Goal: Use online tool/utility: Utilize a website feature to perform a specific function

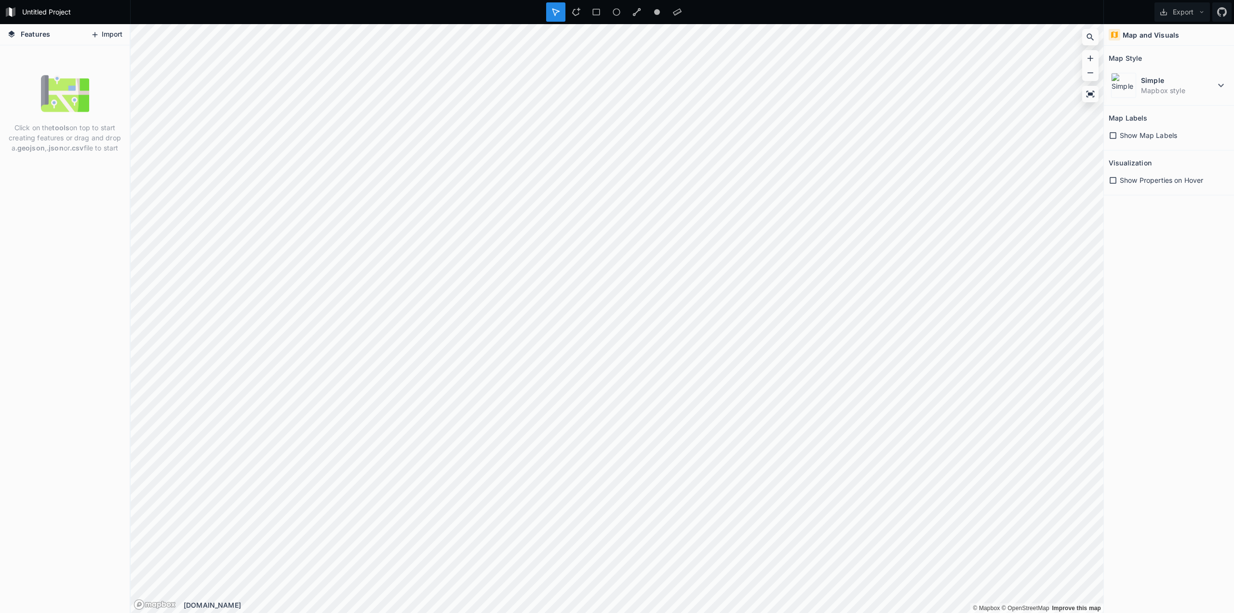
click at [104, 32] on button "Import" at bounding box center [106, 34] width 41 height 15
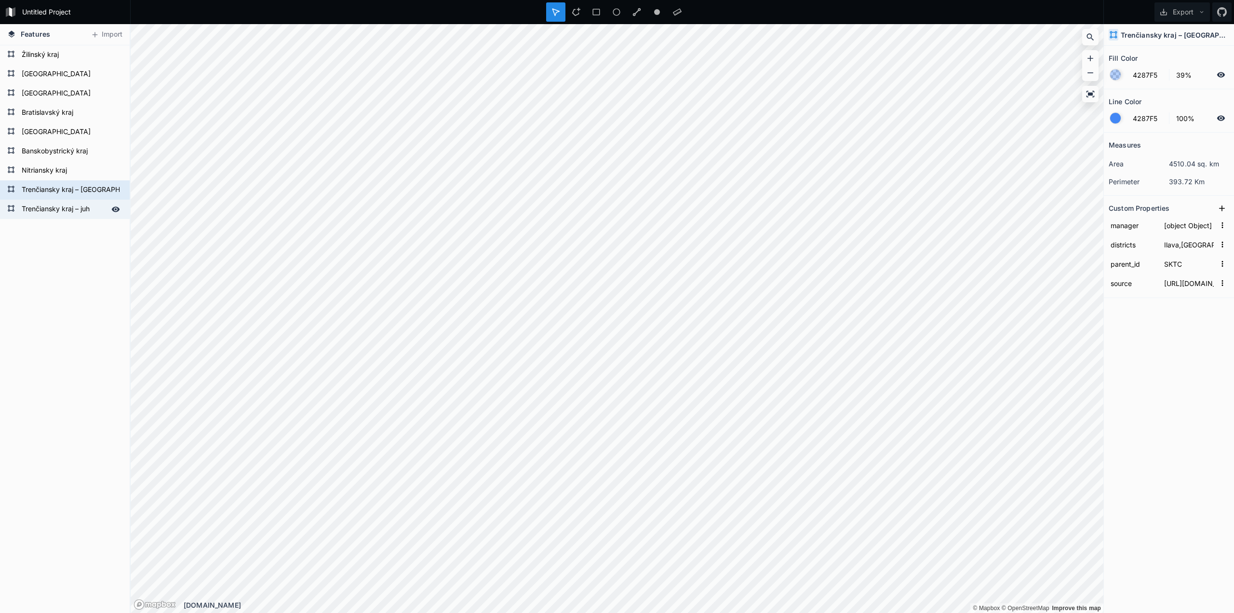
click at [54, 214] on form "Trenčiansky kraj – juh" at bounding box center [64, 209] width 90 height 14
click at [49, 191] on form "Trenčiansky kraj – [GEOGRAPHIC_DATA]" at bounding box center [64, 190] width 90 height 14
click at [50, 207] on form "Trenčiansky kraj – juh" at bounding box center [64, 209] width 90 height 14
click at [49, 190] on form "Trenčiansky kraj – [GEOGRAPHIC_DATA]" at bounding box center [64, 190] width 90 height 14
click at [48, 208] on form "Trenčiansky kraj – juh" at bounding box center [64, 209] width 90 height 14
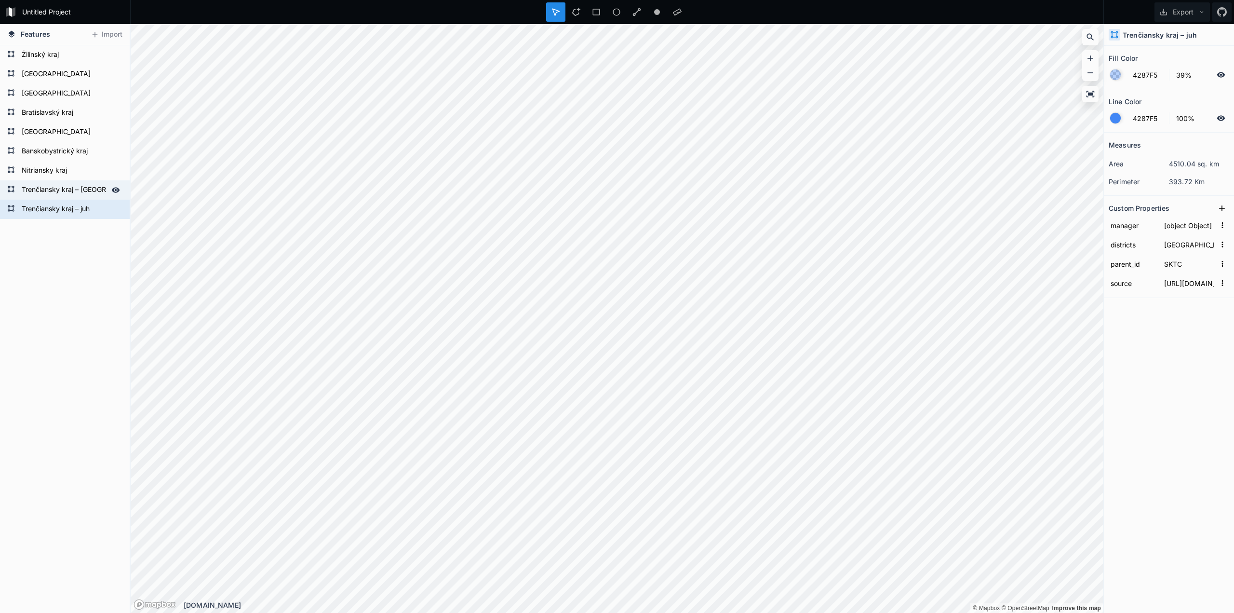
click at [48, 194] on form "Trenčiansky kraj – [GEOGRAPHIC_DATA]" at bounding box center [64, 190] width 90 height 14
click at [47, 211] on form "Trenčiansky kraj – juh" at bounding box center [64, 209] width 90 height 14
type input "Bánovce nad Bebravou,Myjava,Nové Mesto nad Váhom,Partizánske,Prievidza,Trenčín"
click at [48, 170] on form "Nitriansky kraj" at bounding box center [64, 170] width 90 height 14
click at [49, 190] on form "Trenčiansky kraj – [GEOGRAPHIC_DATA]" at bounding box center [64, 190] width 90 height 14
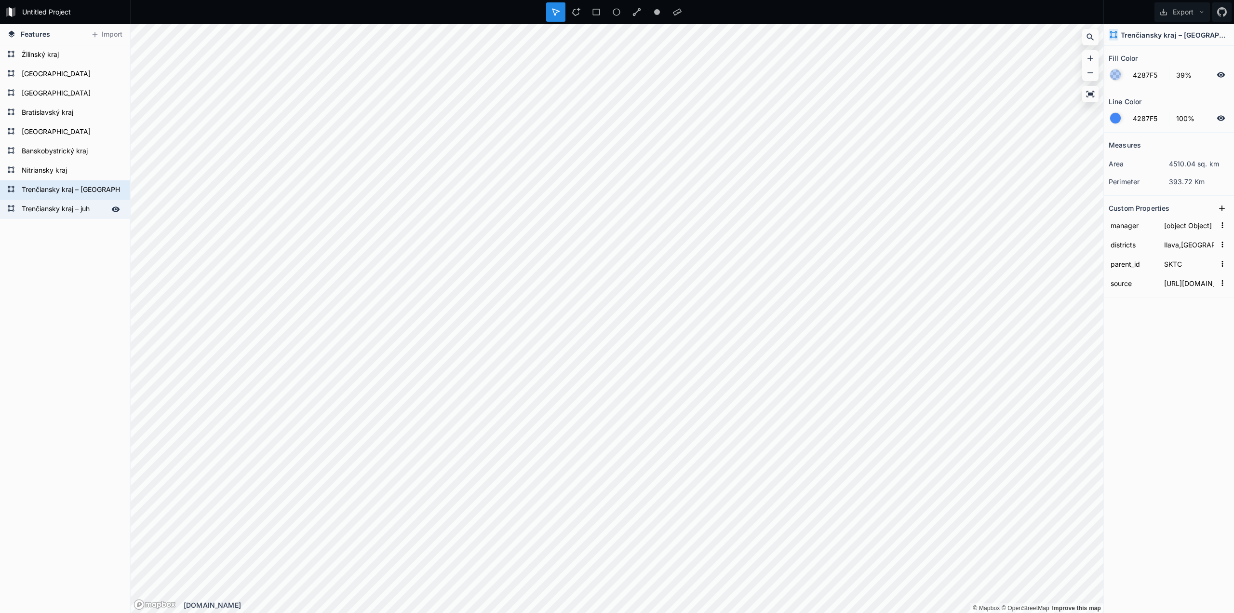
click at [50, 214] on form "Trenčiansky kraj – juh" at bounding box center [64, 209] width 90 height 14
click at [49, 195] on form "Trenčiansky kraj – [GEOGRAPHIC_DATA]" at bounding box center [64, 190] width 90 height 14
click at [50, 209] on form "Trenčiansky kraj – juh" at bounding box center [64, 209] width 90 height 14
click at [51, 190] on form "Trenčiansky kraj – [GEOGRAPHIC_DATA]" at bounding box center [64, 190] width 90 height 14
click at [29, 201] on div "Trenčiansky kraj – juh" at bounding box center [65, 209] width 130 height 19
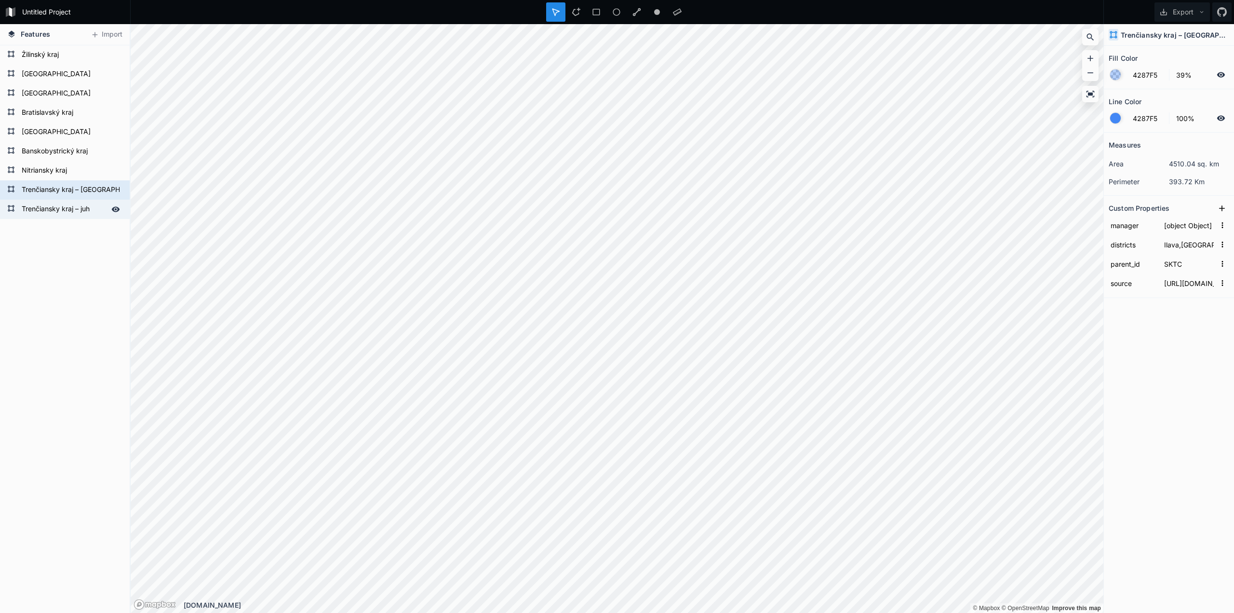
type input "Bánovce nad Bebravou,Myjava,Nové Mesto nad Váhom,Partizánske,Prievidza,Trenčín"
click at [51, 224] on div "Delete" at bounding box center [81, 223] width 96 height 20
click at [409, 315] on div "Modify" at bounding box center [439, 314] width 96 height 20
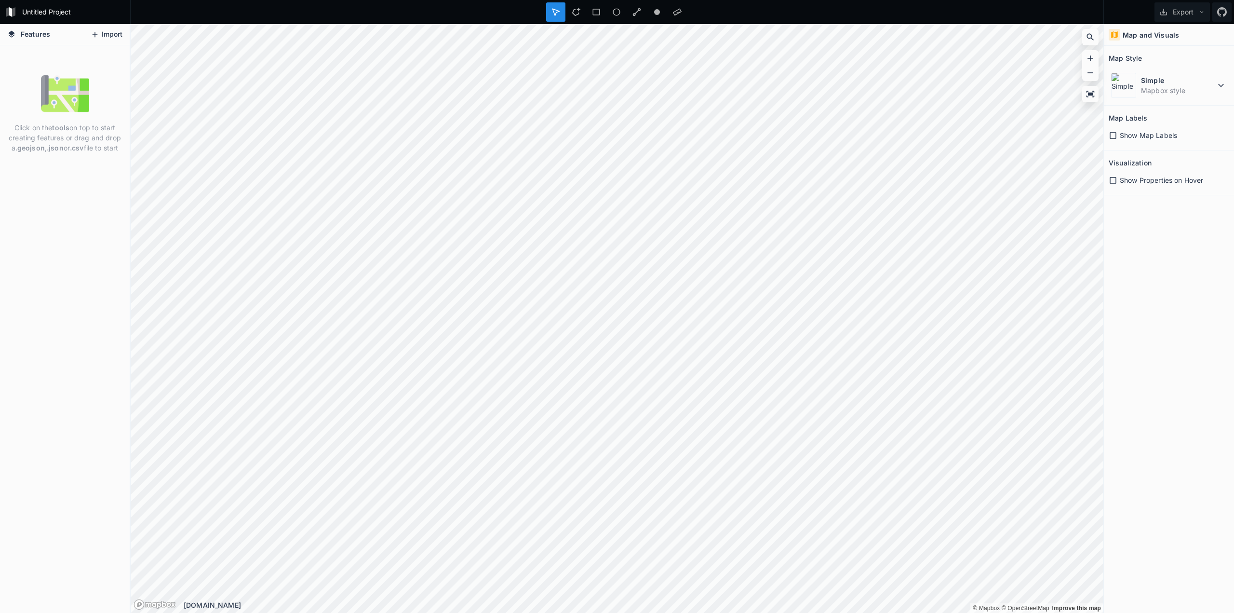
click at [113, 31] on button "Import" at bounding box center [106, 34] width 41 height 15
